Goal: Task Accomplishment & Management: Manage account settings

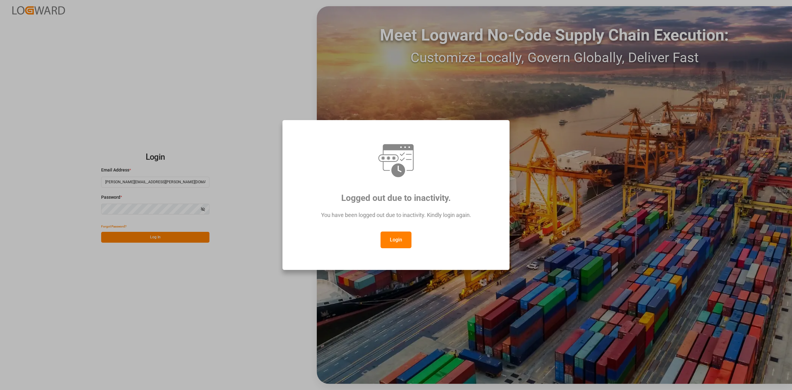
click at [396, 241] on button "Login" at bounding box center [396, 239] width 31 height 17
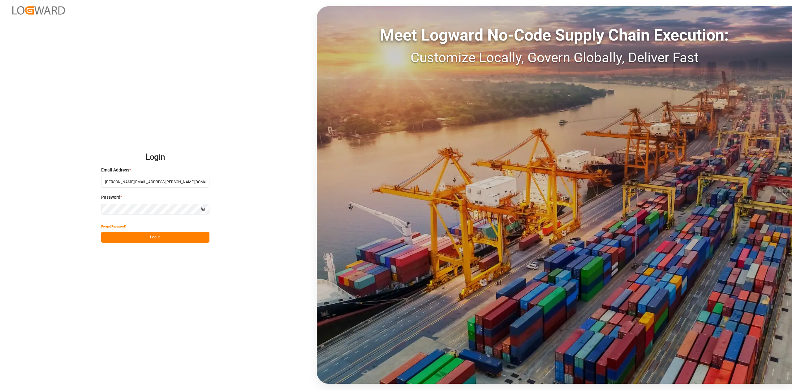
click at [180, 234] on button "Log In" at bounding box center [155, 237] width 108 height 11
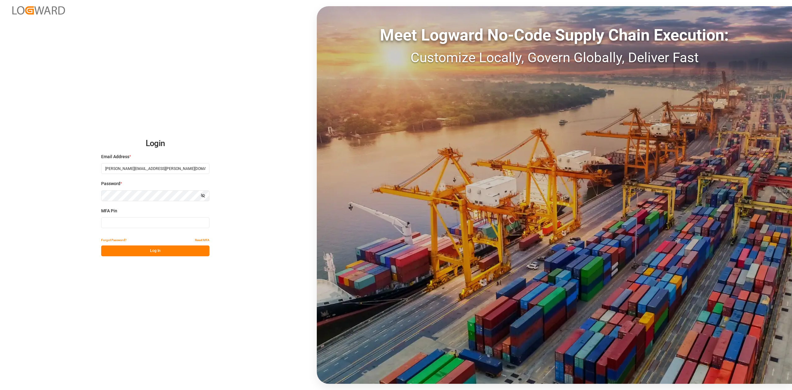
click at [124, 223] on input at bounding box center [155, 222] width 108 height 11
click at [154, 223] on input at bounding box center [155, 222] width 108 height 11
type input "5"
type input "754117"
click at [150, 249] on button "Log In" at bounding box center [155, 250] width 108 height 11
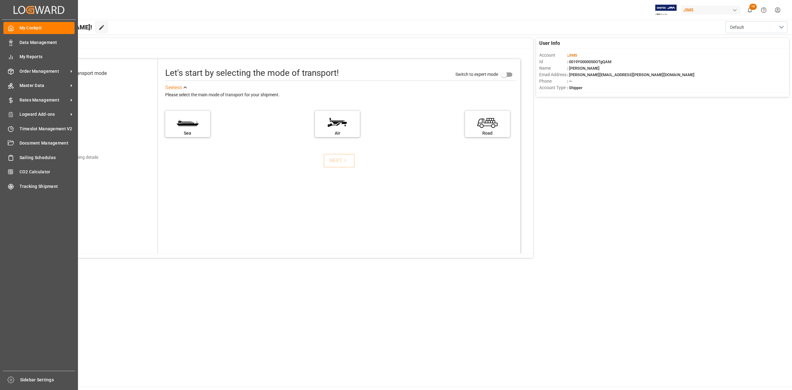
drag, startPoint x: 44, startPoint y: 71, endPoint x: 59, endPoint y: 69, distance: 15.9
click at [44, 71] on span "Order Management" at bounding box center [43, 71] width 49 height 6
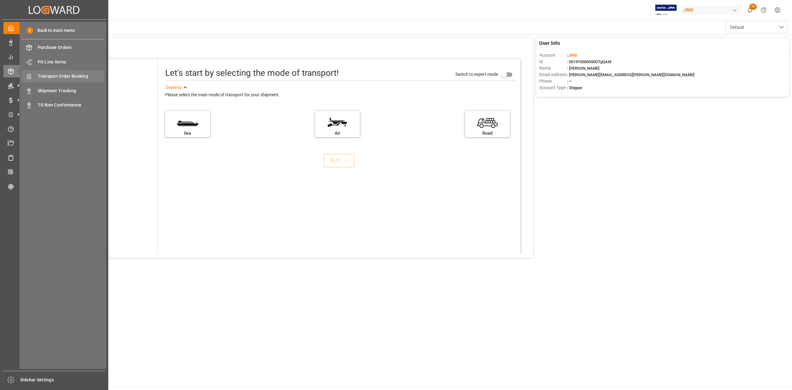
click at [88, 77] on span "Transport Order Booking" at bounding box center [71, 76] width 67 height 6
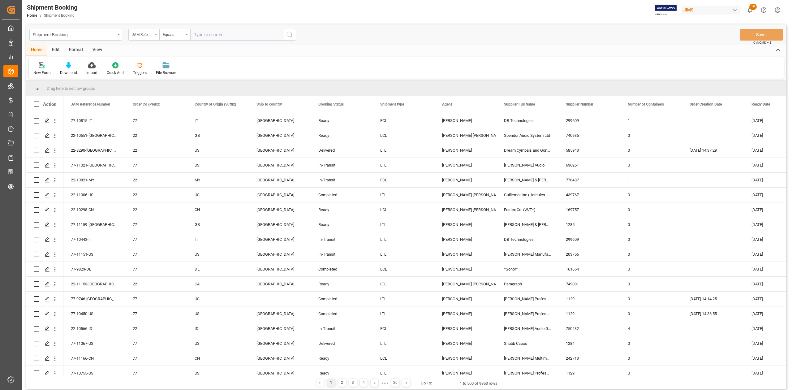
click at [203, 32] on input "text" at bounding box center [236, 35] width 93 height 12
paste input "77-10089-GB"
type input "77-10089-GB"
click at [289, 35] on icon "search button" at bounding box center [289, 34] width 7 height 7
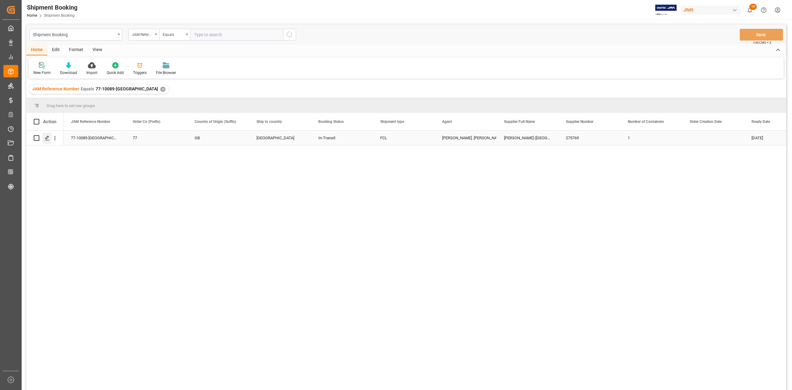
click at [47, 138] on polygon "Press SPACE to select this row." at bounding box center [46, 137] width 3 height 3
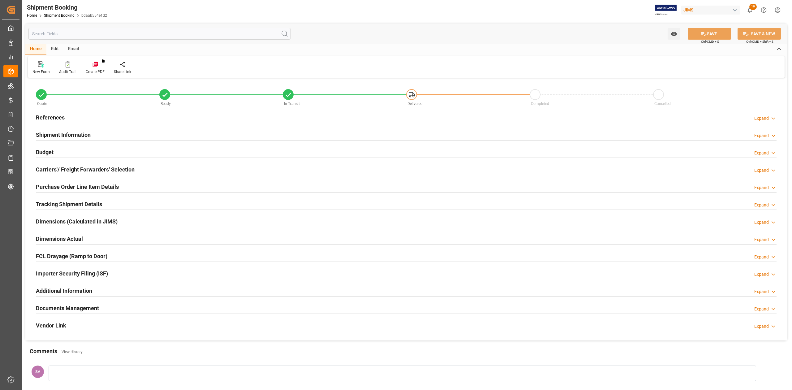
type input "0"
type input "14051.4566"
type input "5550"
type input "134174.5"
click at [49, 151] on h2 "Budget" at bounding box center [45, 152] width 18 height 8
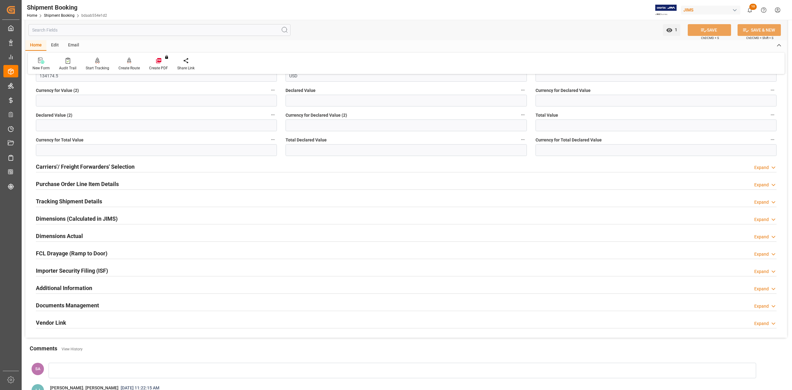
scroll to position [82, 0]
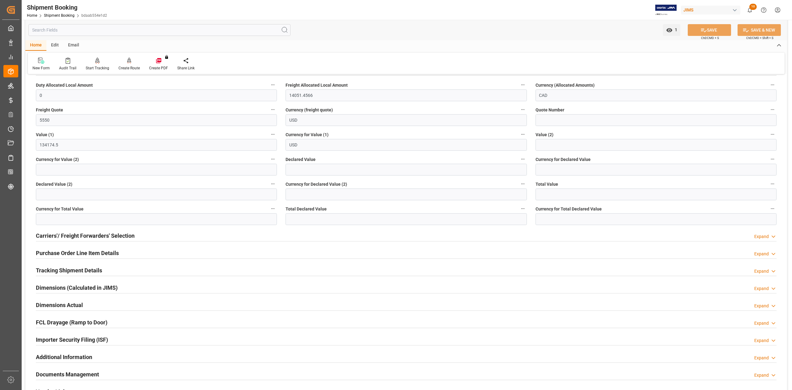
click at [58, 252] on h2 "Purchase Order Line Item Details" at bounding box center [77, 253] width 83 height 8
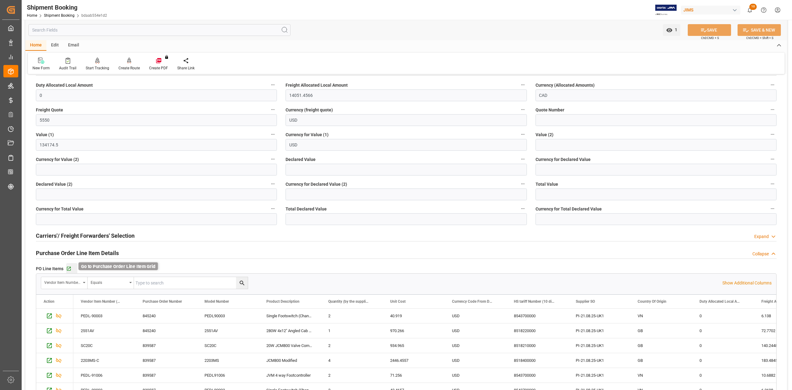
click at [71, 270] on icon "button" at bounding box center [68, 268] width 5 height 5
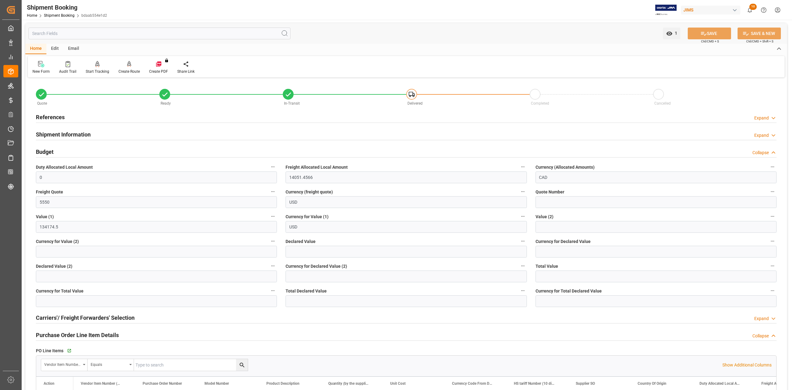
scroll to position [0, 0]
click at [62, 116] on h2 "References" at bounding box center [50, 117] width 29 height 8
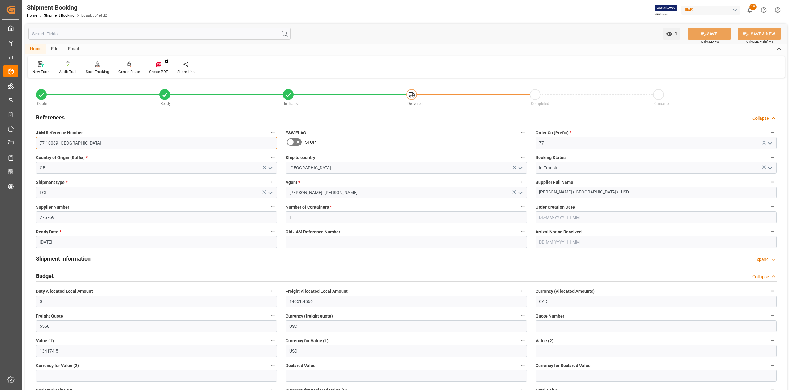
click at [80, 147] on input "77-10089-GB" at bounding box center [156, 143] width 241 height 12
click at [75, 144] on input "77-10089-GB" at bounding box center [156, 143] width 241 height 12
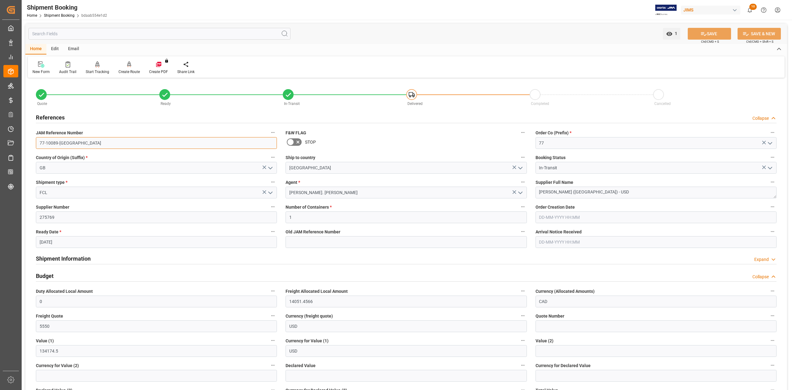
click at [75, 144] on input "77-10089-GB" at bounding box center [156, 143] width 241 height 12
click at [600, 191] on textarea "Marshall (UK) - USD" at bounding box center [655, 193] width 241 height 12
click at [60, 114] on h2 "References" at bounding box center [50, 117] width 29 height 8
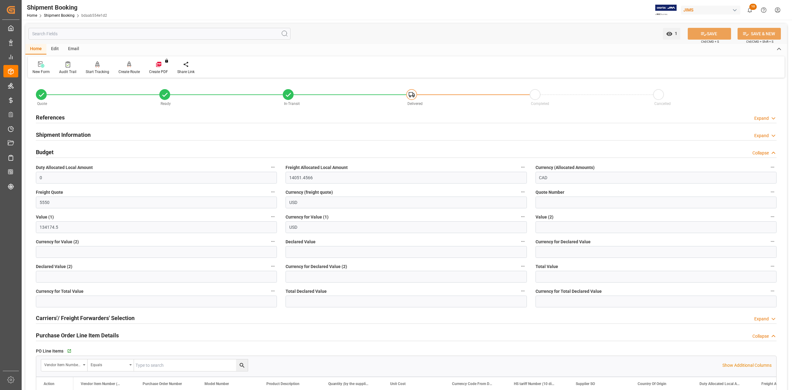
click at [77, 134] on h2 "Shipment Information" at bounding box center [63, 135] width 55 height 8
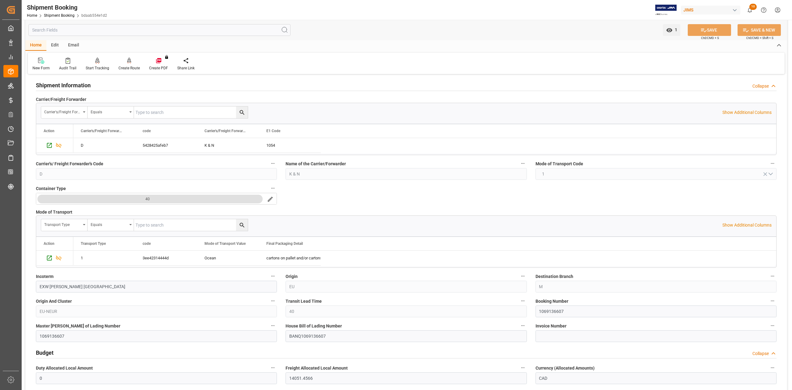
scroll to position [124, 0]
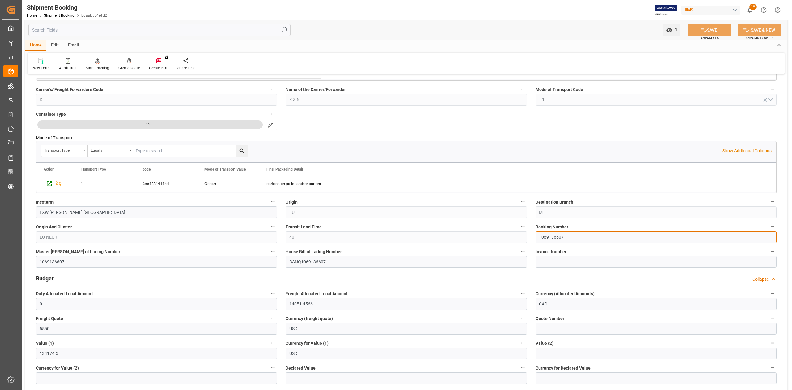
click at [555, 239] on input "1069136607" at bounding box center [655, 237] width 241 height 12
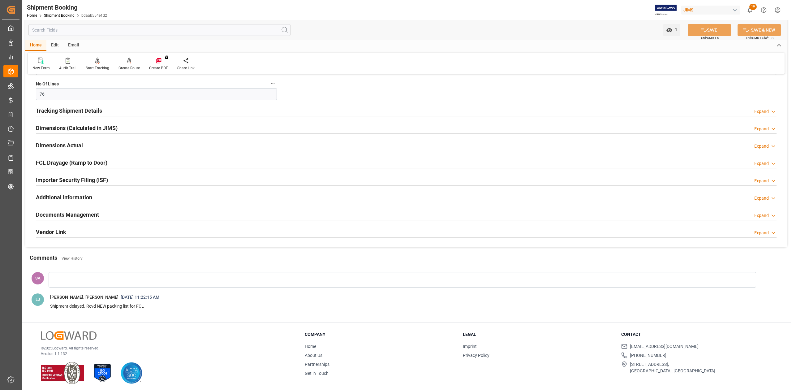
scroll to position [752, 0]
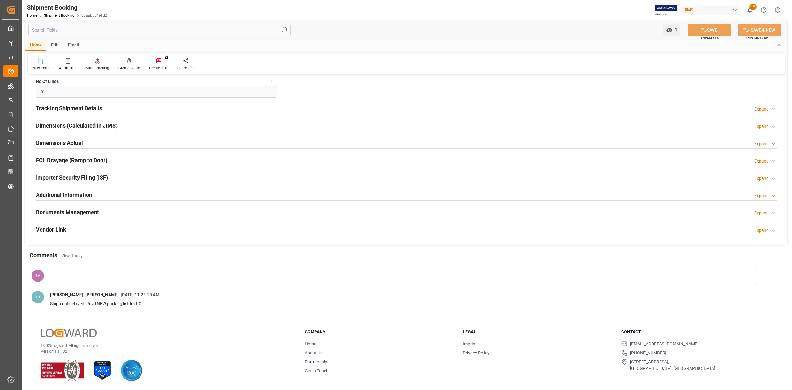
click at [54, 143] on h2 "Dimensions Actual" at bounding box center [59, 143] width 47 height 8
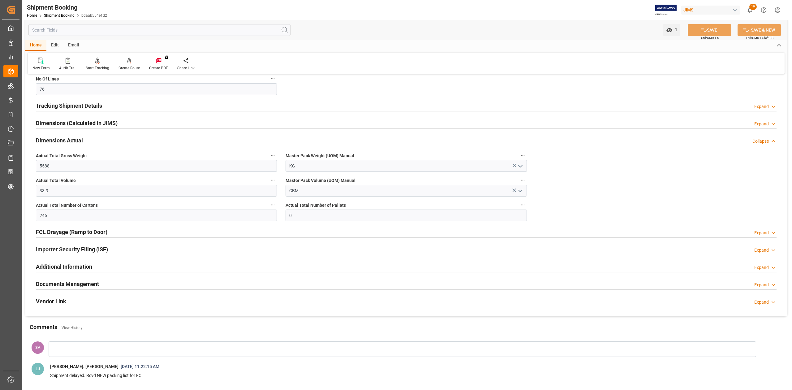
click at [54, 143] on h2 "Dimensions Actual" at bounding box center [59, 140] width 47 height 8
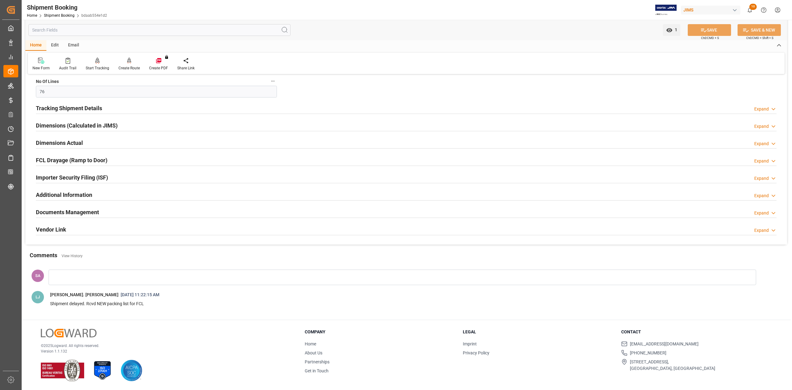
drag, startPoint x: 86, startPoint y: 211, endPoint x: 378, endPoint y: 246, distance: 294.5
click at [85, 211] on h2 "Documents Management" at bounding box center [67, 212] width 63 height 8
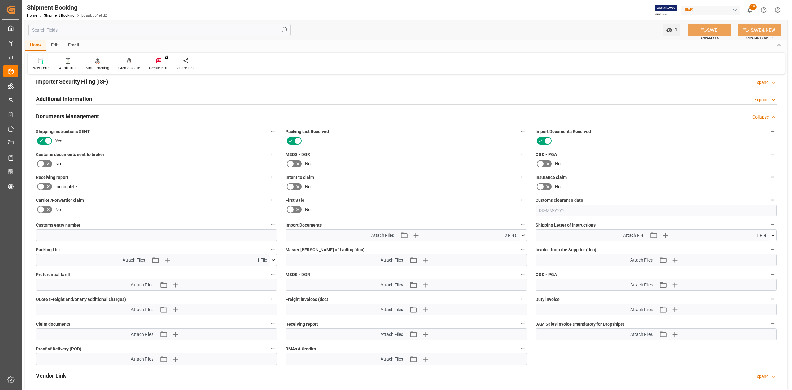
scroll to position [875, 0]
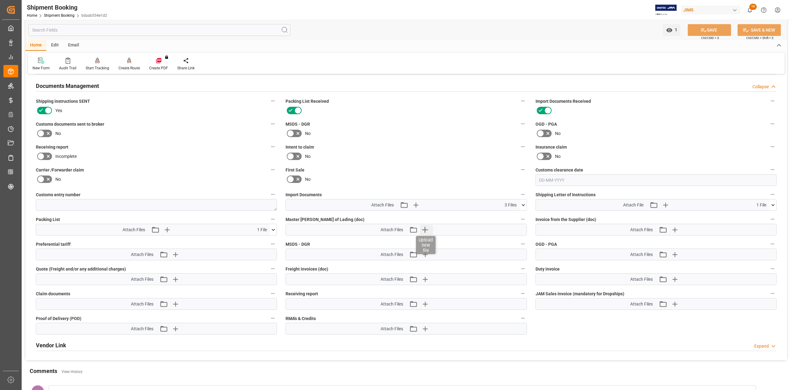
click at [425, 231] on icon "button" at bounding box center [425, 230] width 6 height 6
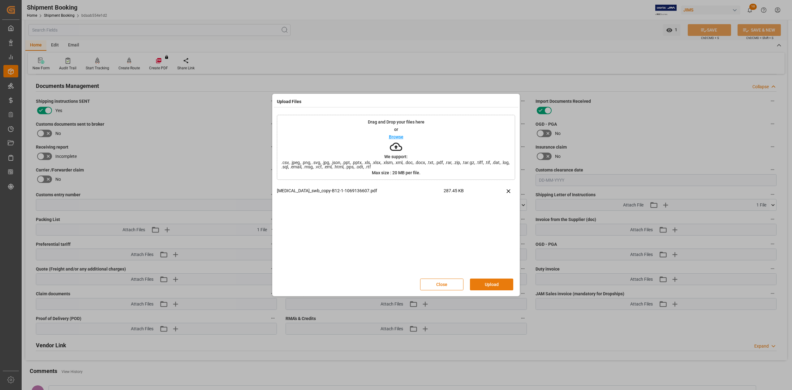
click at [488, 283] on button "Upload" at bounding box center [491, 284] width 43 height 12
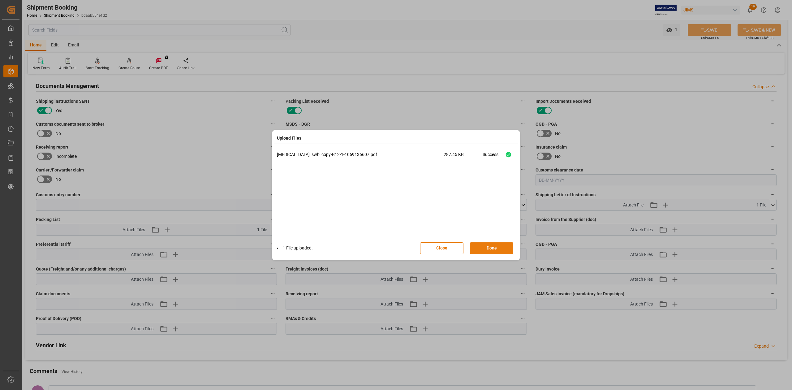
click at [487, 248] on button "Done" at bounding box center [491, 248] width 43 height 12
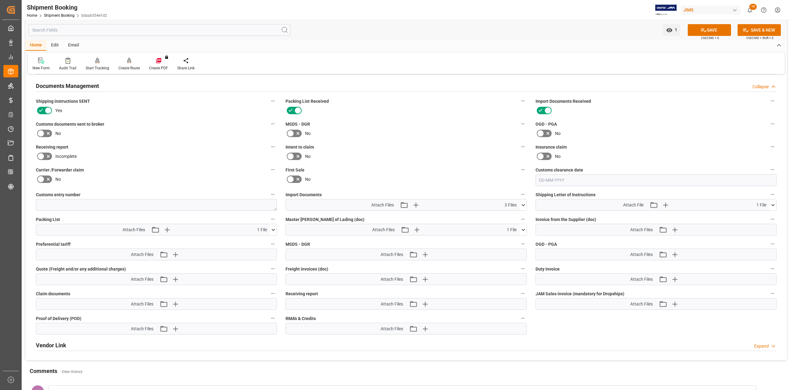
click at [523, 209] on button at bounding box center [523, 204] width 6 height 11
click at [520, 216] on icon at bounding box center [520, 216] width 6 height 6
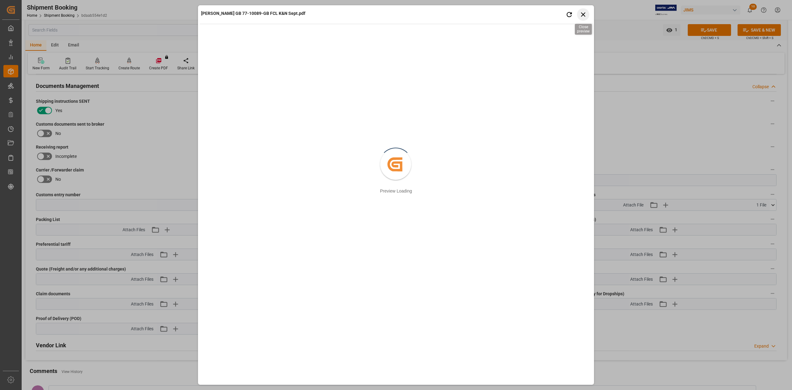
click at [587, 14] on icon "button" at bounding box center [583, 15] width 8 height 8
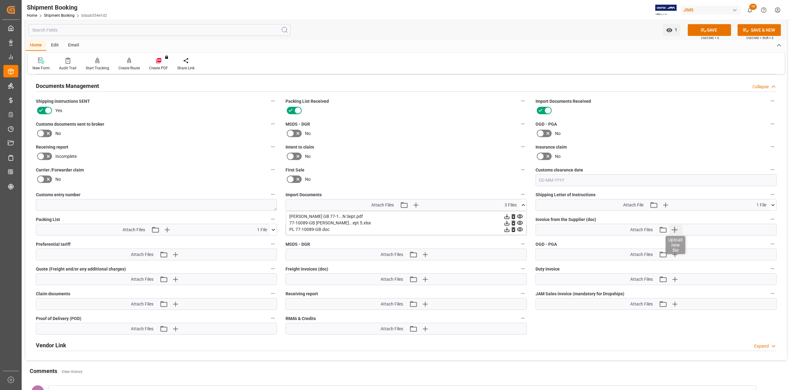
click at [676, 230] on icon "button" at bounding box center [675, 230] width 10 height 10
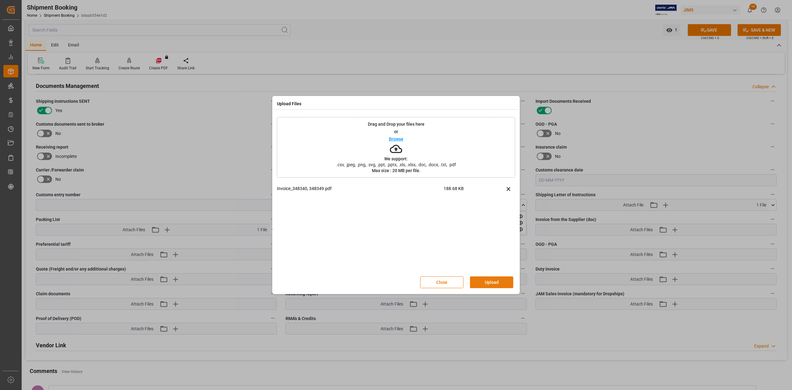
click at [505, 280] on button "Upload" at bounding box center [491, 282] width 43 height 12
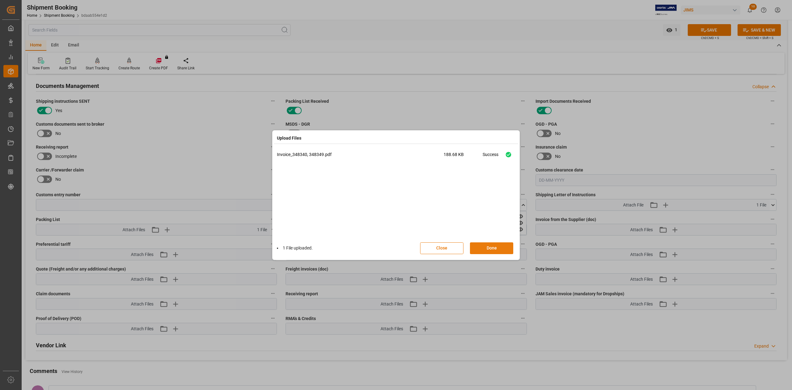
click at [498, 247] on button "Done" at bounding box center [491, 248] width 43 height 12
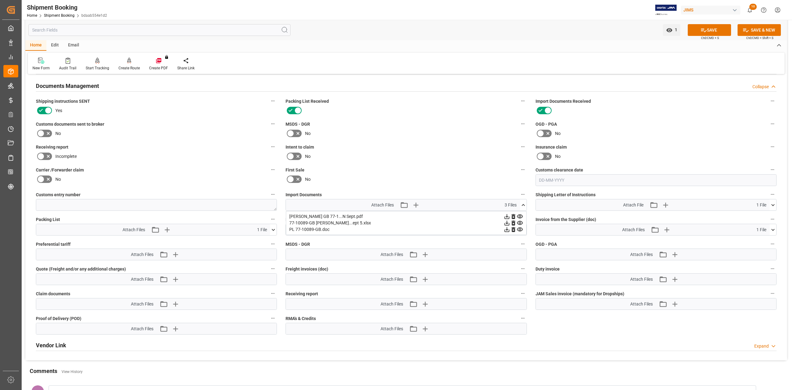
click at [274, 232] on icon at bounding box center [273, 229] width 6 height 6
click at [268, 243] on icon at bounding box center [270, 241] width 6 height 4
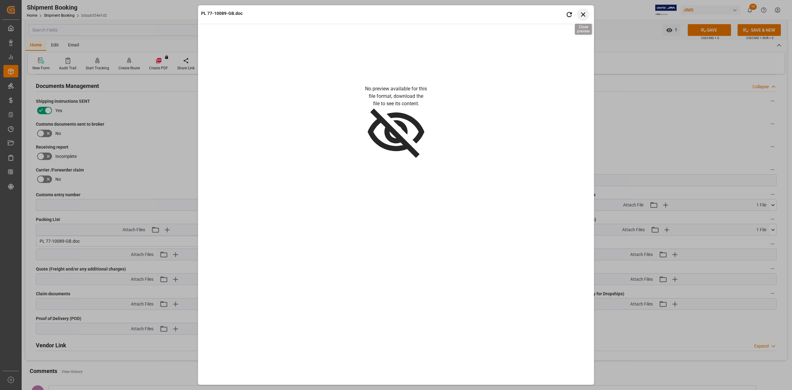
click at [583, 16] on icon "button" at bounding box center [583, 15] width 8 height 8
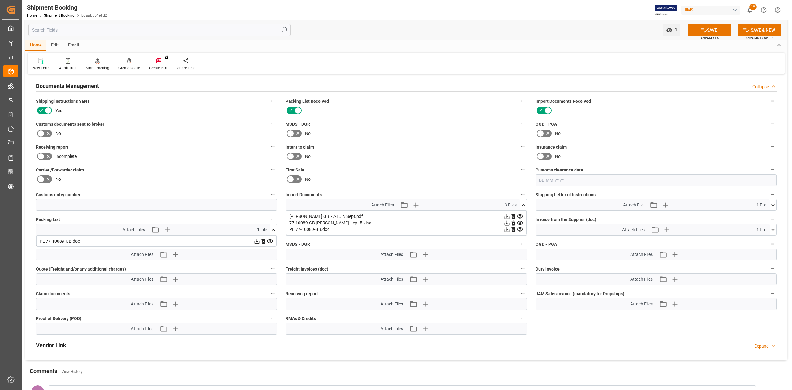
click at [475, 131] on div "No" at bounding box center [406, 133] width 241 height 10
click at [524, 207] on icon at bounding box center [523, 205] width 6 height 6
click at [522, 232] on icon at bounding box center [523, 229] width 6 height 6
click at [416, 203] on icon "button" at bounding box center [416, 205] width 10 height 10
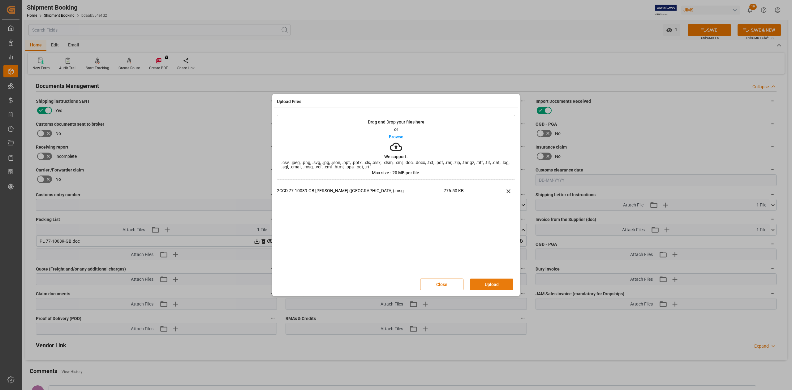
click at [497, 283] on button "Upload" at bounding box center [491, 284] width 43 height 12
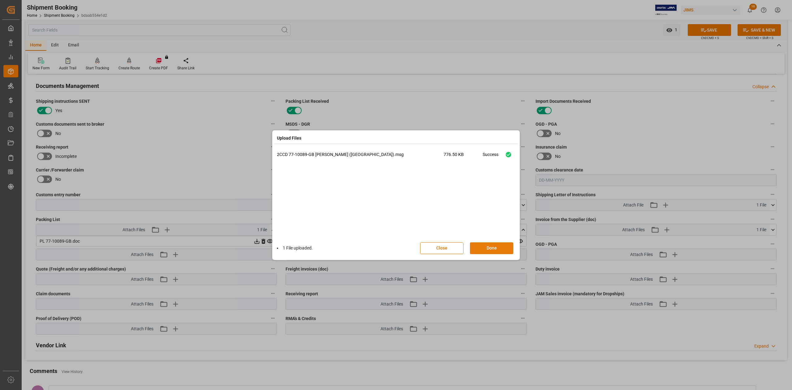
click at [488, 250] on button "Done" at bounding box center [491, 248] width 43 height 12
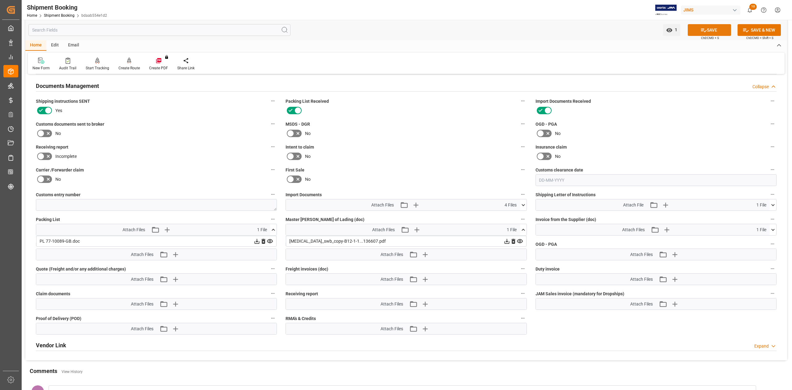
click at [711, 27] on button "SAVE" at bounding box center [709, 30] width 43 height 12
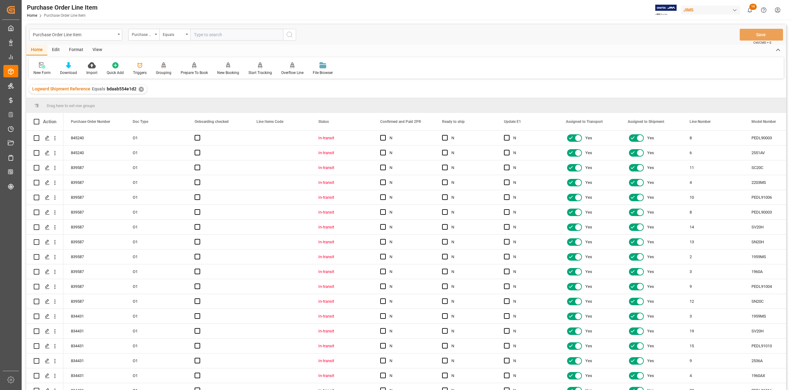
click at [100, 50] on div "View" at bounding box center [97, 50] width 19 height 11
click at [66, 70] on div "Standard Templates" at bounding box center [70, 73] width 31 height 6
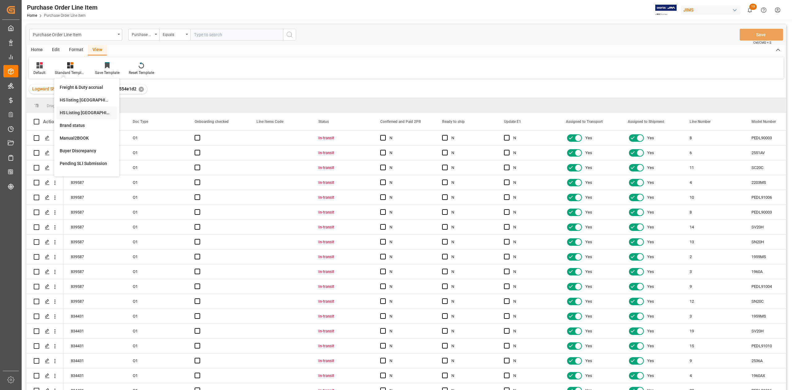
click at [80, 114] on div "HS Listing CANADA" at bounding box center [87, 113] width 54 height 6
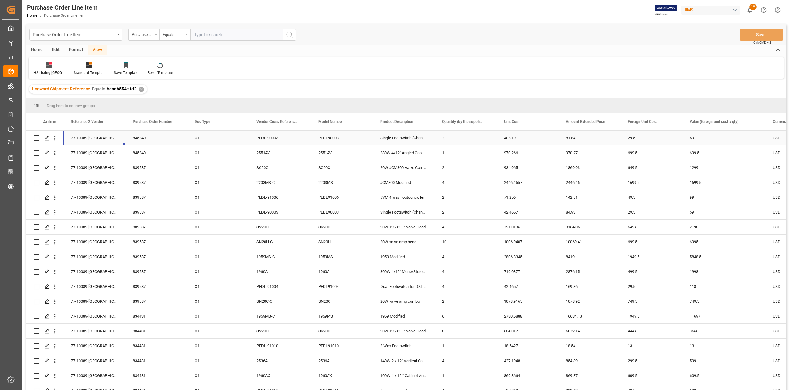
click at [92, 140] on div "77-10089-[GEOGRAPHIC_DATA]" at bounding box center [94, 138] width 62 height 15
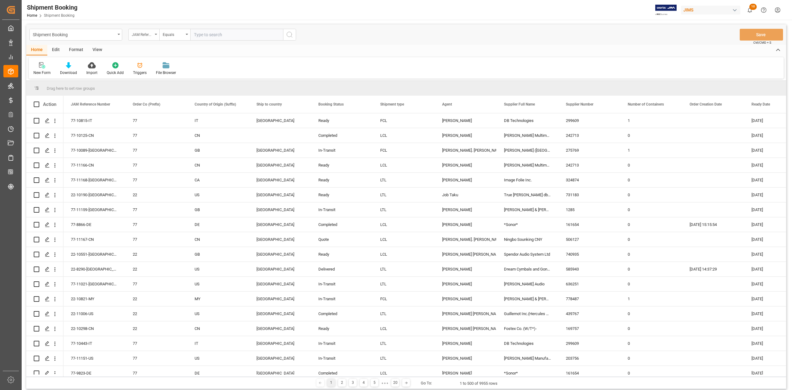
click at [155, 36] on div "JAM Reference Number" at bounding box center [143, 35] width 31 height 12
type input "supp"
click at [171, 77] on div "Supplier Number" at bounding box center [175, 76] width 92 height 13
click at [218, 36] on input "text" at bounding box center [236, 35] width 93 height 12
type input "163318"
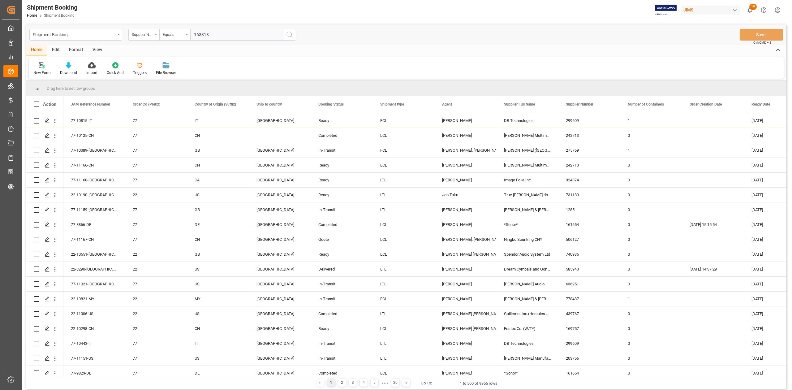
click at [291, 35] on circle "search button" at bounding box center [289, 34] width 5 height 5
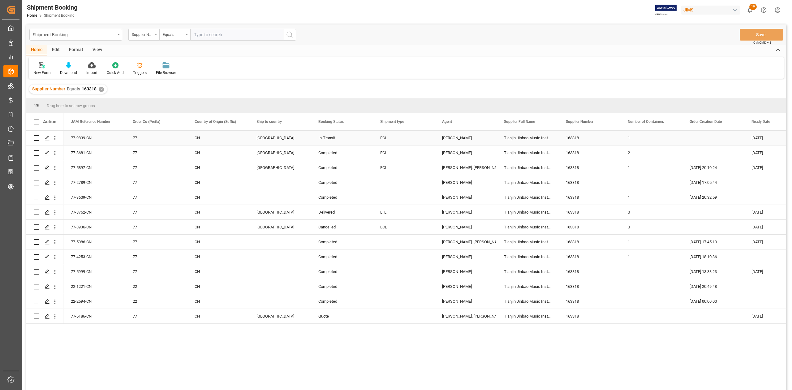
click at [562, 134] on div "163318" at bounding box center [589, 138] width 62 height 15
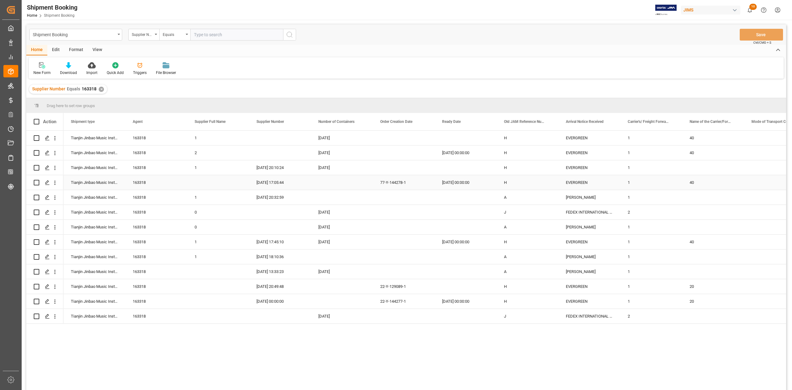
scroll to position [0, 186]
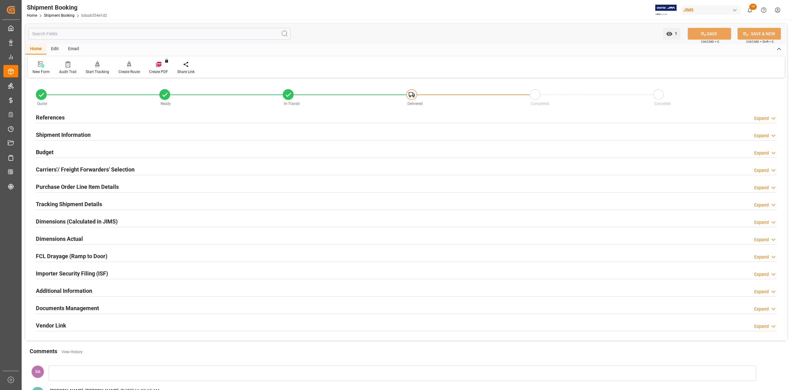
click at [82, 316] on div "Documents Management Expand" at bounding box center [406, 307] width 749 height 17
click at [82, 311] on h2 "Documents Management" at bounding box center [67, 308] width 63 height 8
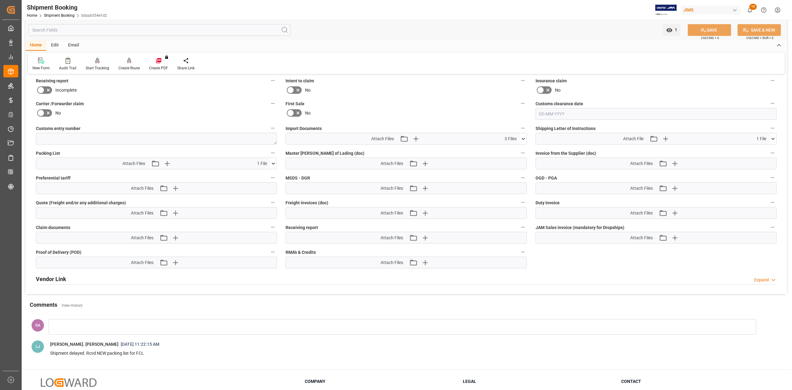
scroll to position [289, 0]
click at [428, 162] on icon "button" at bounding box center [425, 163] width 10 height 10
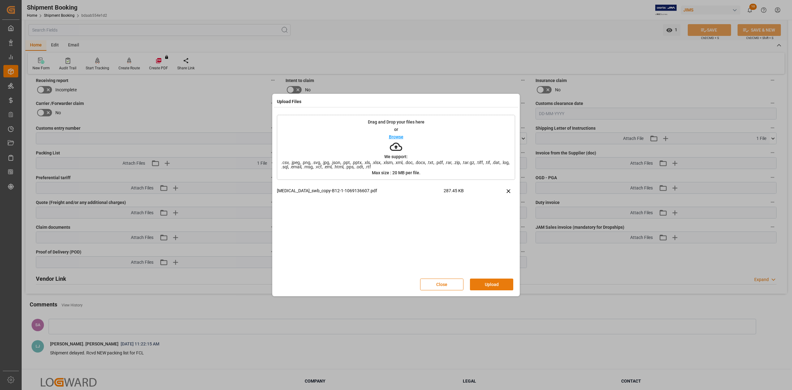
click at [493, 282] on button "Upload" at bounding box center [491, 284] width 43 height 12
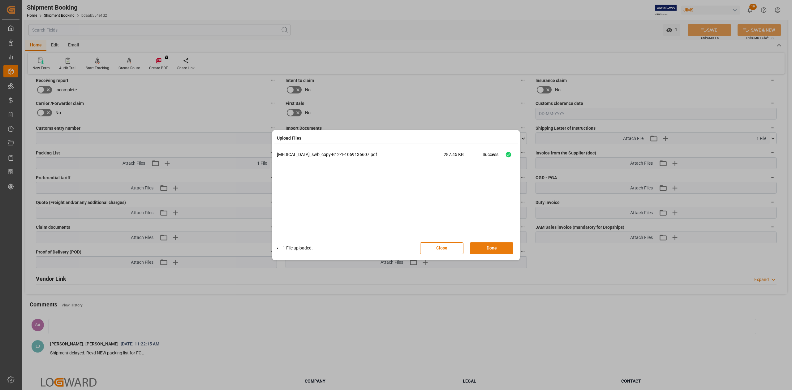
click at [488, 249] on button "Done" at bounding box center [491, 248] width 43 height 12
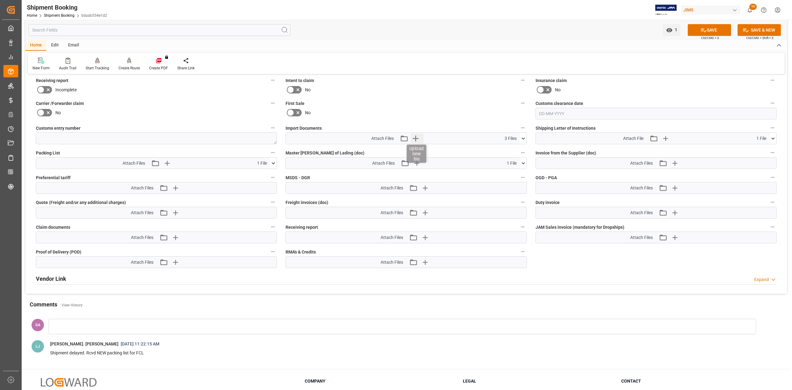
click at [415, 139] on icon "button" at bounding box center [416, 138] width 10 height 10
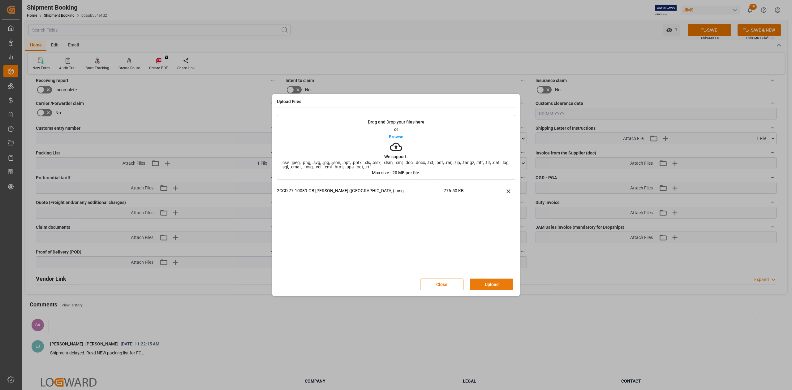
click at [485, 280] on button "Upload" at bounding box center [491, 284] width 43 height 12
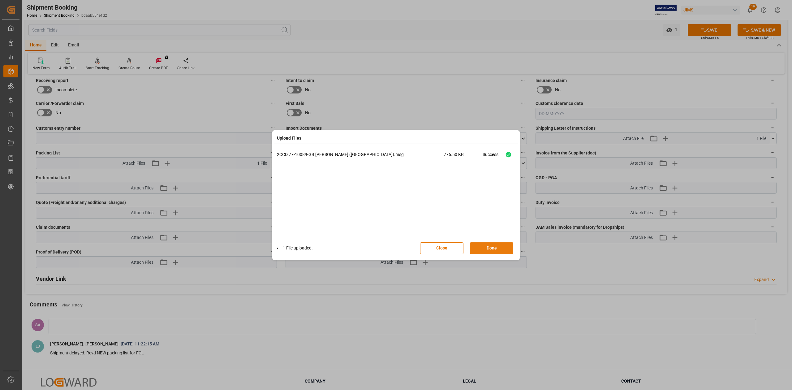
click at [498, 244] on button "Done" at bounding box center [491, 248] width 43 height 12
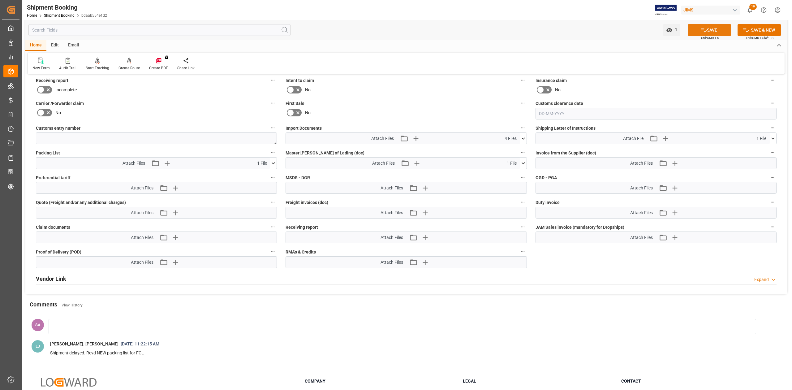
click at [719, 31] on button "SAVE" at bounding box center [709, 30] width 43 height 12
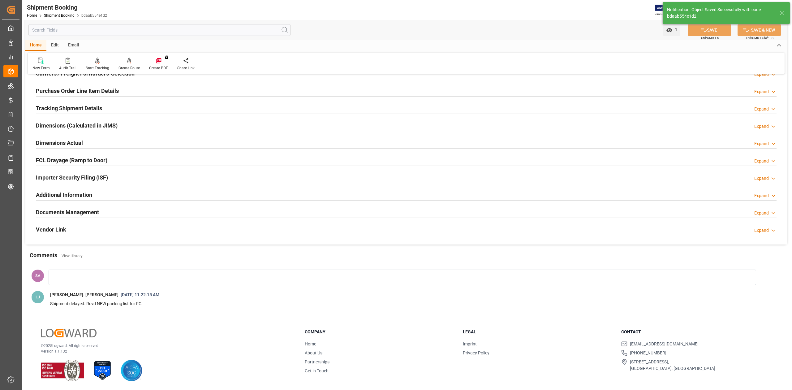
scroll to position [97, 0]
drag, startPoint x: 66, startPoint y: 209, endPoint x: 80, endPoint y: 206, distance: 13.7
click at [66, 209] on h2 "Documents Management" at bounding box center [67, 212] width 63 height 8
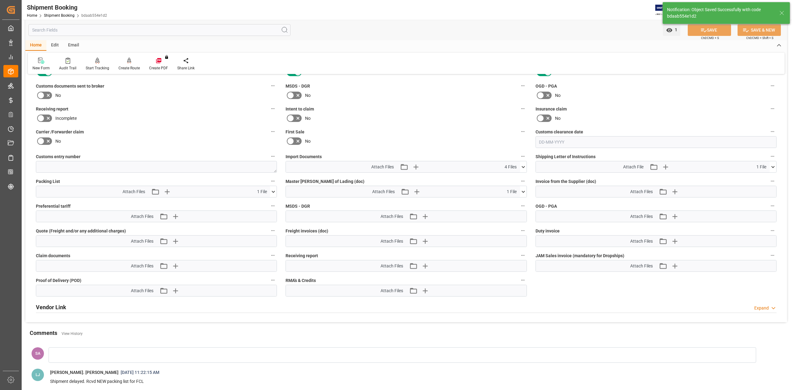
scroll to position [247, 0]
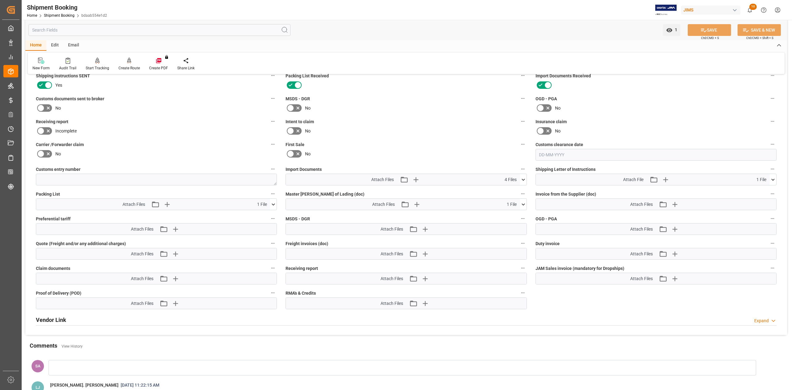
click at [43, 106] on icon at bounding box center [40, 107] width 7 height 7
click at [0, 0] on input "checkbox" at bounding box center [0, 0] width 0 height 0
click at [708, 28] on button "SAVE" at bounding box center [709, 30] width 43 height 12
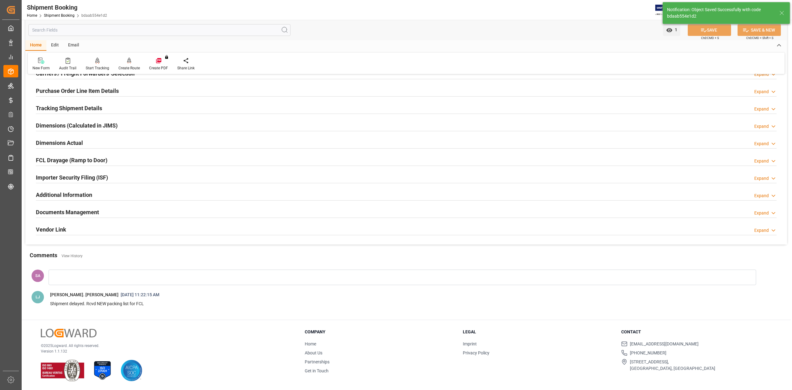
scroll to position [97, 0]
click at [97, 212] on h2 "Documents Management" at bounding box center [67, 212] width 63 height 8
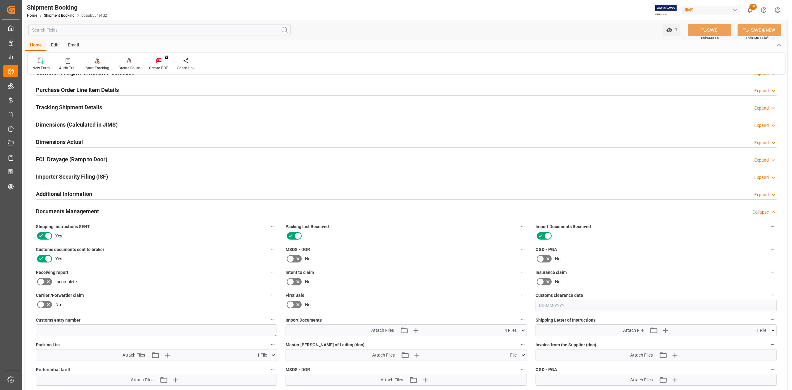
click at [97, 212] on h2 "Documents Management" at bounding box center [67, 211] width 63 height 8
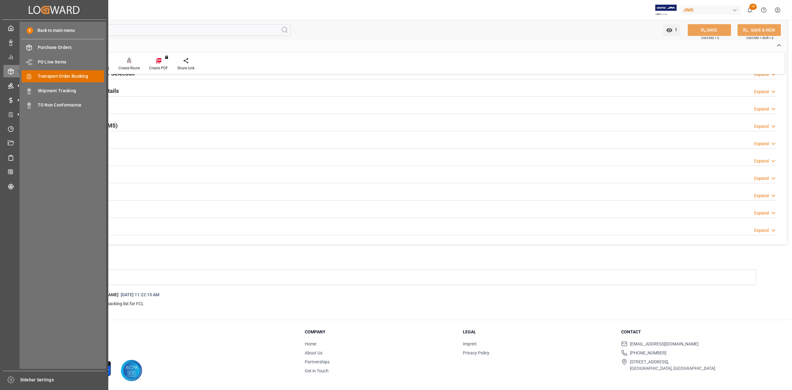
click at [77, 76] on span "Transport Order Booking" at bounding box center [71, 76] width 67 height 6
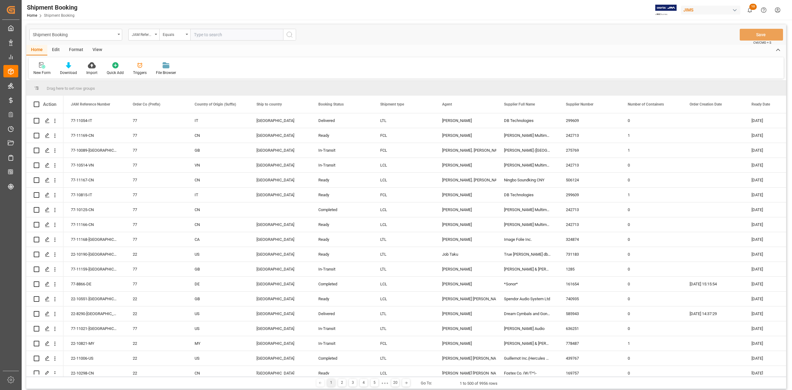
click at [232, 35] on input "text" at bounding box center [236, 35] width 93 height 12
type input "77-10738-CN"
click at [291, 37] on icon "search button" at bounding box center [289, 34] width 7 height 7
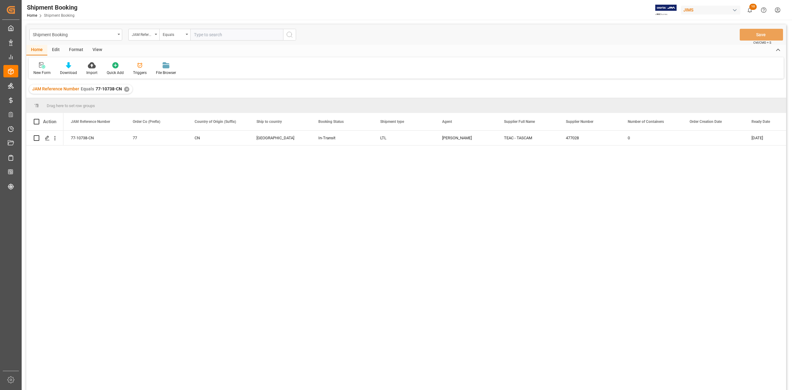
click at [124, 89] on div "✕" at bounding box center [126, 89] width 5 height 5
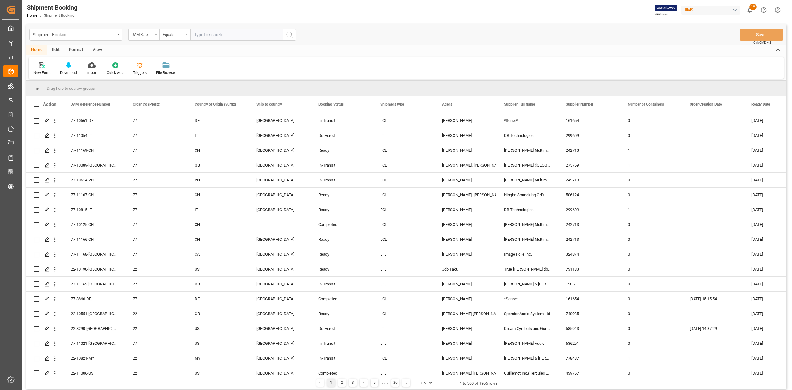
click at [224, 38] on input "text" at bounding box center [236, 35] width 93 height 12
paste input "77-10660-CN"
type input "77-10660-CN"
click at [292, 34] on icon "search button" at bounding box center [289, 34] width 7 height 7
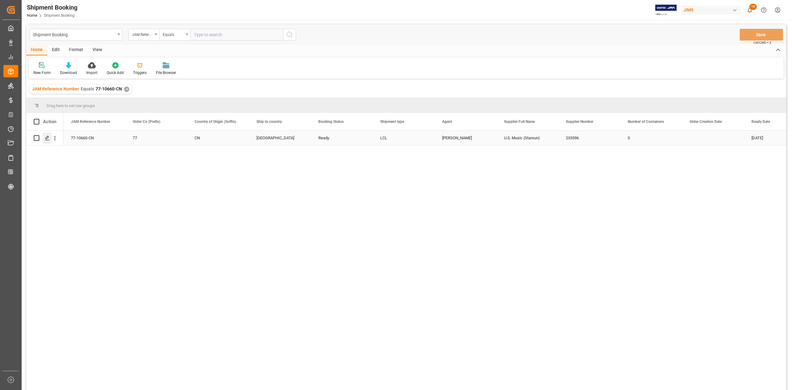
click at [47, 140] on line "Press SPACE to select this row." at bounding box center [47, 140] width 4 height 0
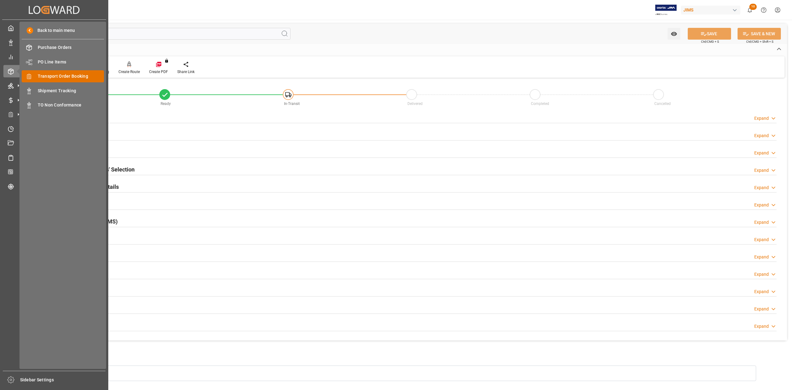
click at [58, 73] on span "Transport Order Booking" at bounding box center [71, 76] width 67 height 6
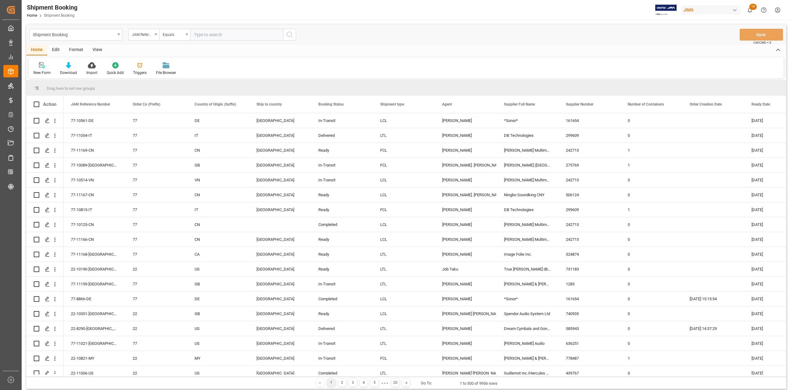
click at [213, 36] on input "text" at bounding box center [236, 35] width 93 height 12
paste input "77-10660-CN"
type input "77-10660-CN"
click at [292, 35] on icon "search button" at bounding box center [289, 34] width 7 height 7
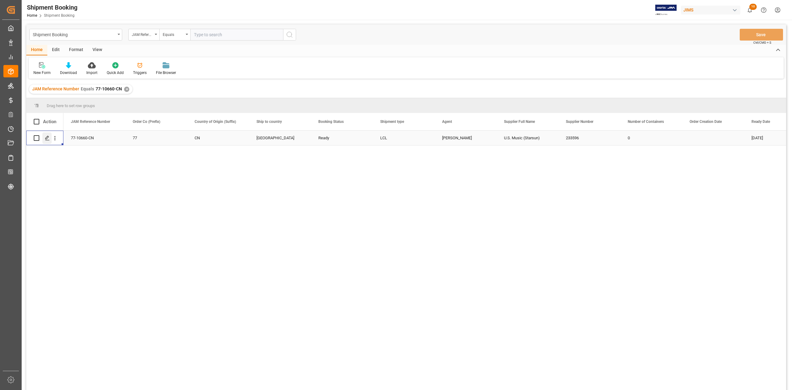
click at [48, 139] on icon "Press SPACE to select this row." at bounding box center [47, 137] width 5 height 5
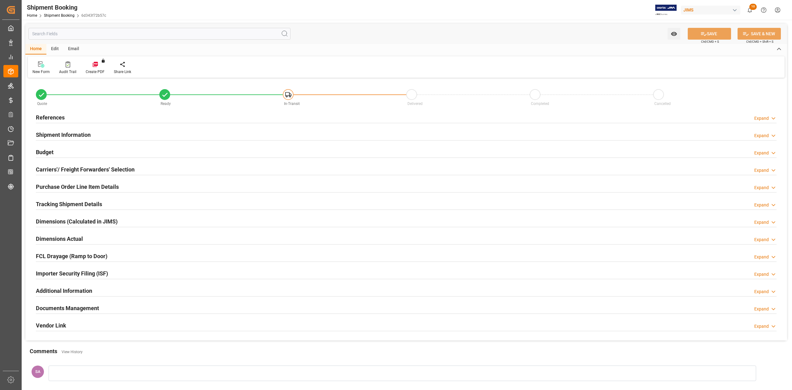
type input "0"
type input "20-09-2025"
click at [58, 118] on h2 "References" at bounding box center [50, 117] width 29 height 8
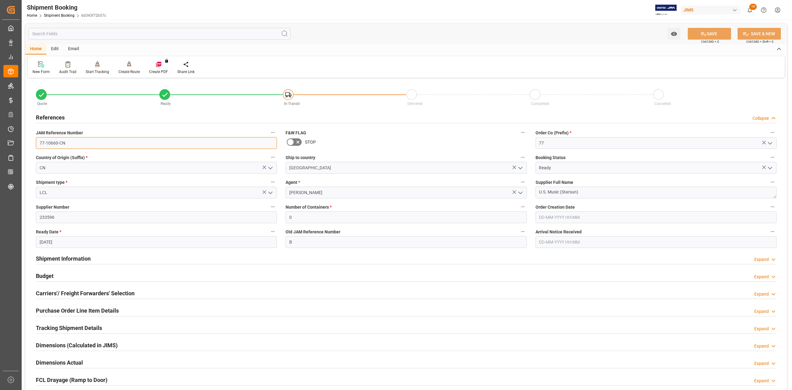
click at [65, 139] on input "77-10660-CN" at bounding box center [156, 143] width 241 height 12
click at [621, 191] on textarea "U.S. Music (Starsun)" at bounding box center [655, 193] width 241 height 12
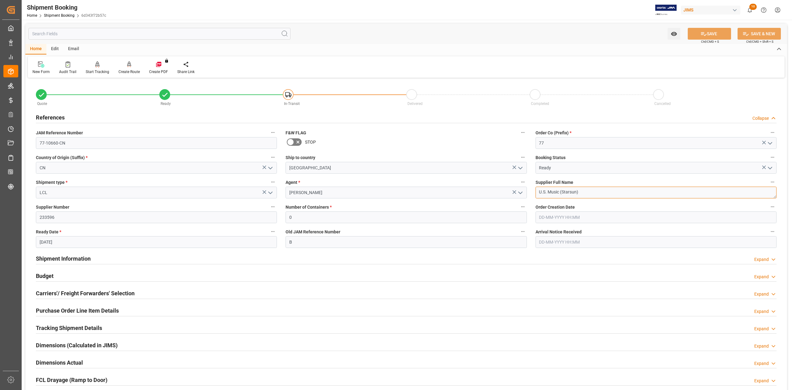
click at [621, 191] on textarea "U.S. Music (Starsun)" at bounding box center [655, 193] width 241 height 12
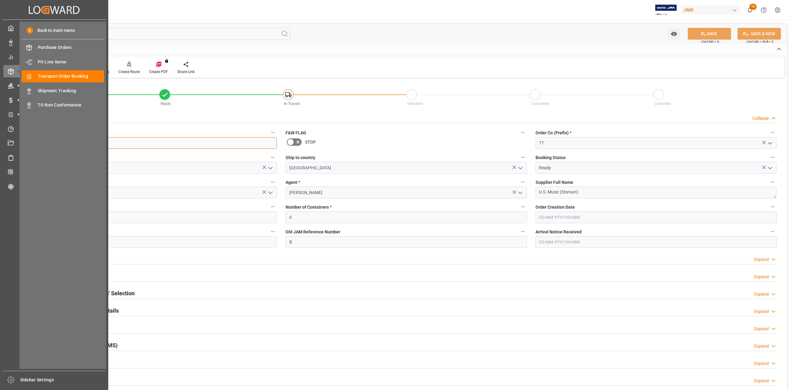
click at [109, 142] on input "77-10660-CN" at bounding box center [156, 143] width 241 height 12
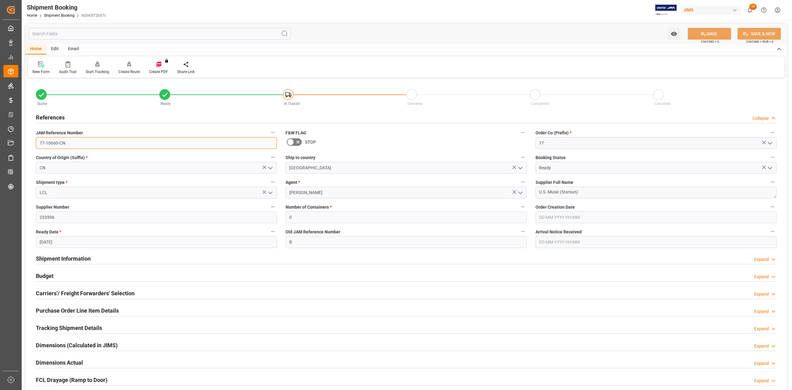
click at [108, 142] on input "77-10660-CN" at bounding box center [156, 143] width 241 height 12
click at [67, 142] on input "77-10660-CN" at bounding box center [156, 143] width 241 height 12
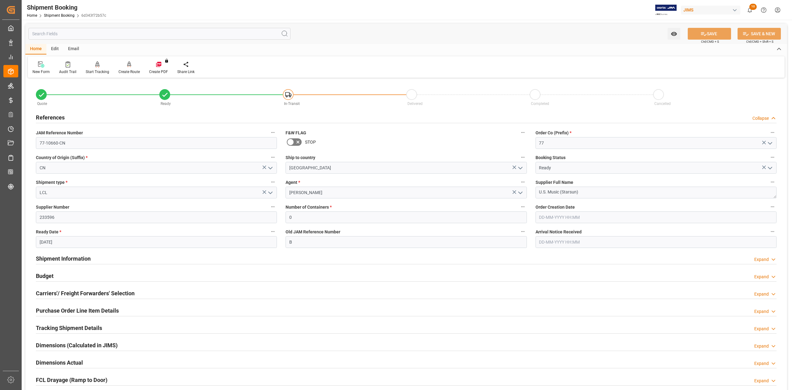
scroll to position [82, 0]
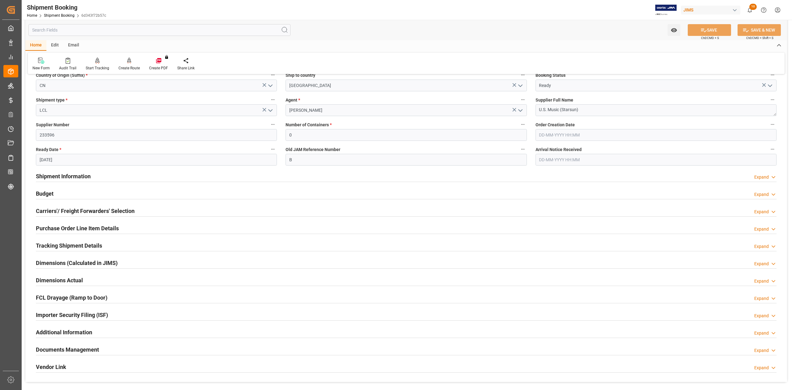
click at [46, 191] on h2 "Budget" at bounding box center [45, 193] width 18 height 8
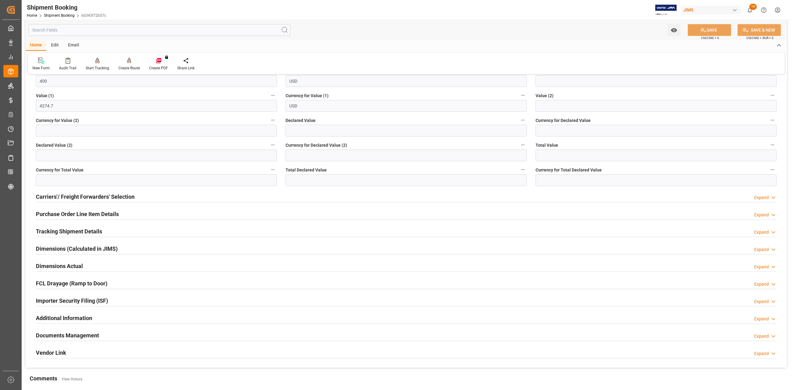
scroll to position [247, 0]
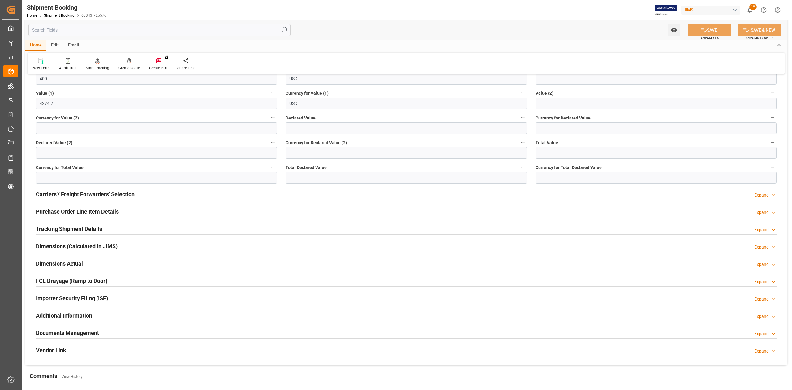
click at [68, 212] on h2 "Purchase Order Line Item Details" at bounding box center [77, 211] width 83 height 8
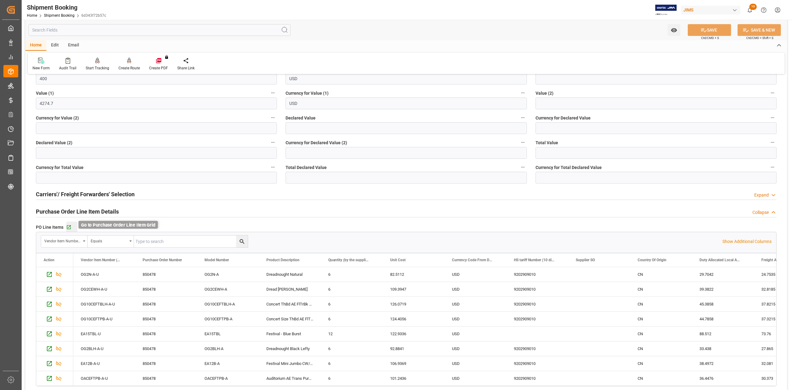
click at [69, 229] on icon "button" at bounding box center [69, 227] width 4 height 4
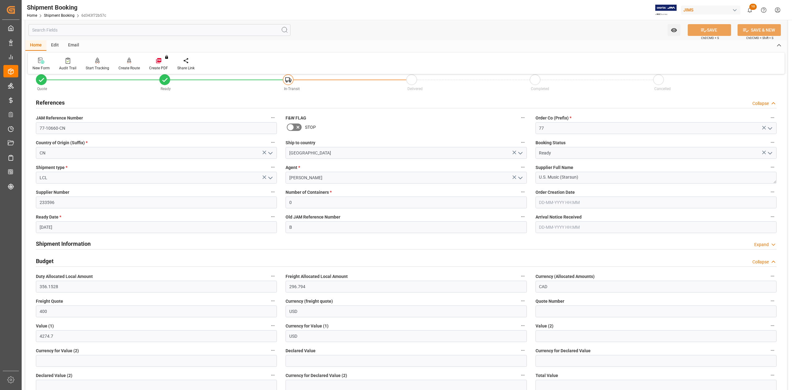
scroll to position [0, 0]
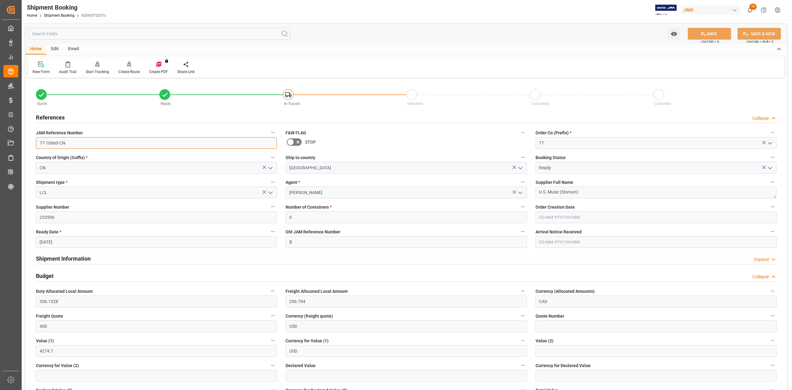
click at [74, 145] on input "77-10660-CN" at bounding box center [156, 143] width 241 height 12
click at [73, 145] on input "77-10660-CN" at bounding box center [156, 143] width 241 height 12
click at [595, 191] on textarea "U.S. Music (Starsun)" at bounding box center [655, 193] width 241 height 12
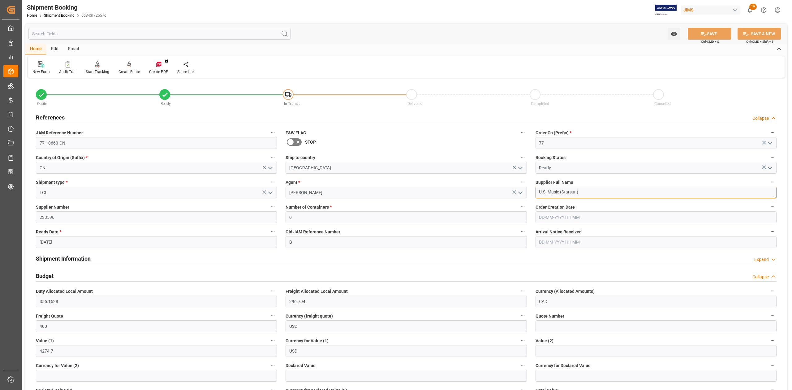
click at [595, 191] on textarea "U.S. Music (Starsun)" at bounding box center [655, 193] width 241 height 12
click at [51, 116] on h2 "References" at bounding box center [50, 117] width 29 height 8
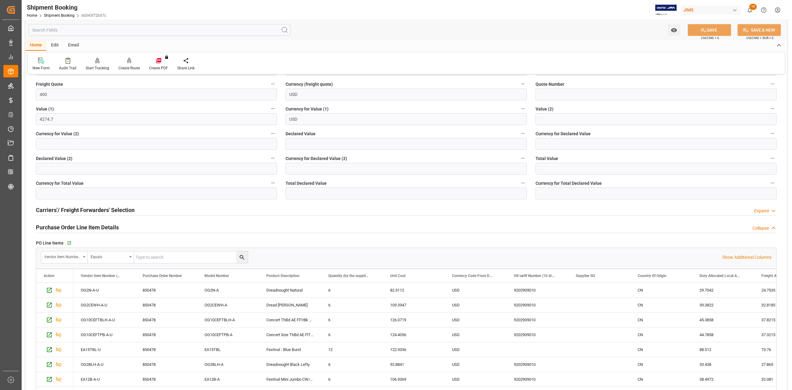
scroll to position [41, 0]
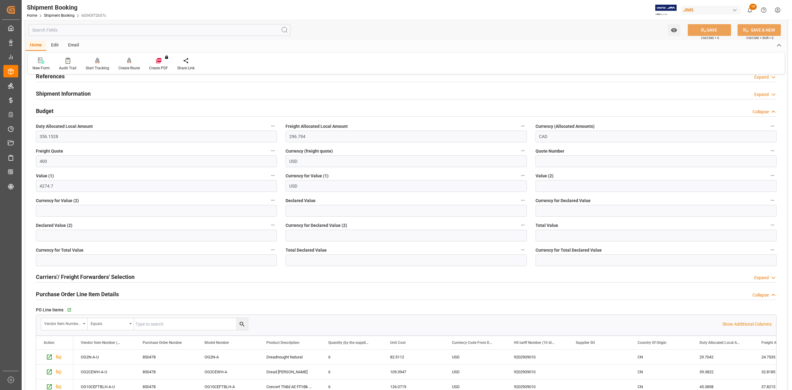
click at [46, 113] on h2 "Budget" at bounding box center [45, 111] width 18 height 8
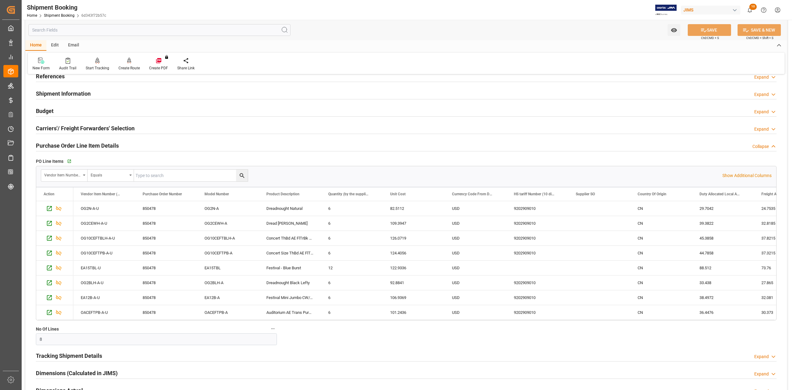
click at [76, 93] on h2 "Shipment Information" at bounding box center [63, 93] width 55 height 8
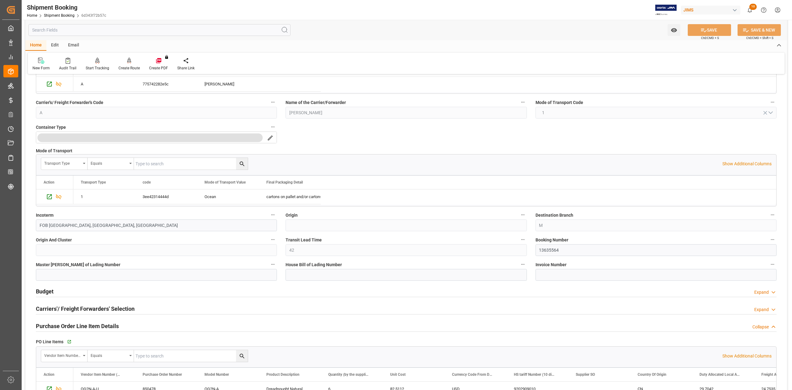
scroll to position [165, 0]
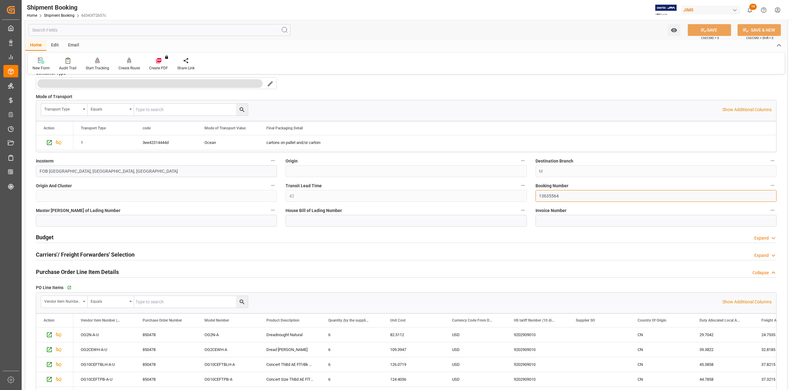
click at [546, 200] on input "13635564" at bounding box center [655, 196] width 241 height 12
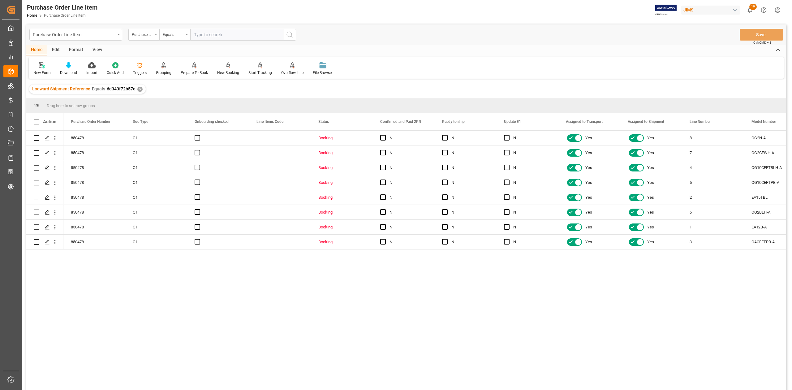
click at [95, 49] on div "View" at bounding box center [97, 50] width 19 height 11
click at [71, 70] on div "Standard Templates" at bounding box center [70, 73] width 31 height 6
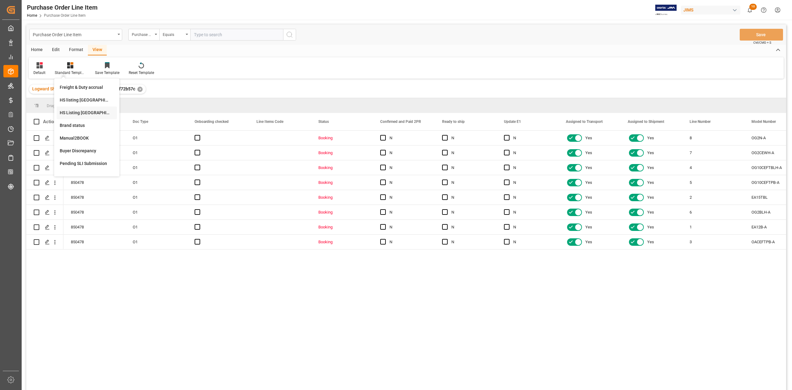
click at [87, 110] on div "HS Listing [GEOGRAPHIC_DATA]" at bounding box center [87, 113] width 54 height 6
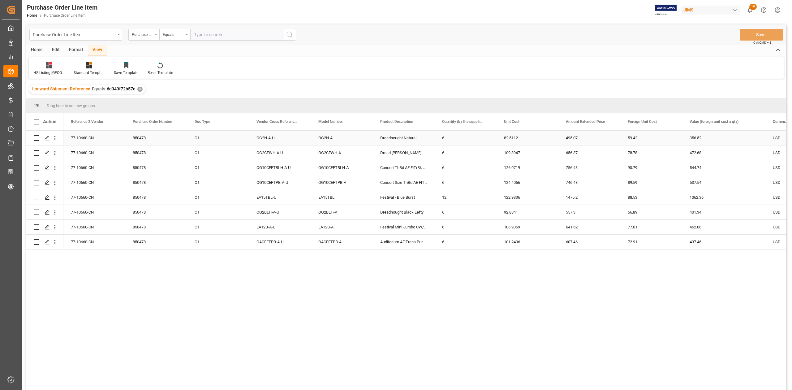
click at [87, 133] on div "77-10660-CN" at bounding box center [94, 138] width 62 height 15
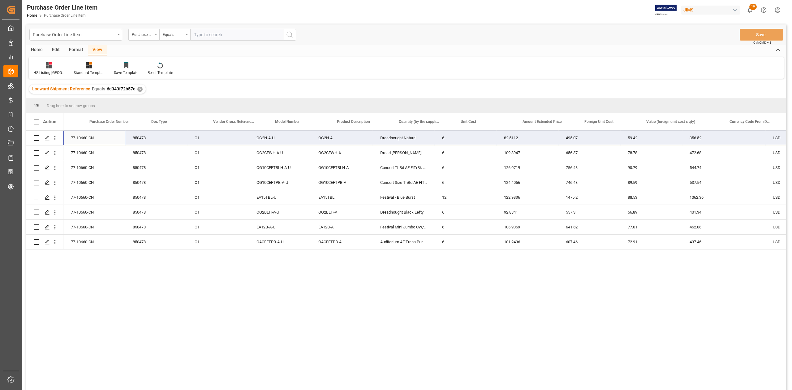
scroll to position [0, 289]
